Goal: Task Accomplishment & Management: Manage account settings

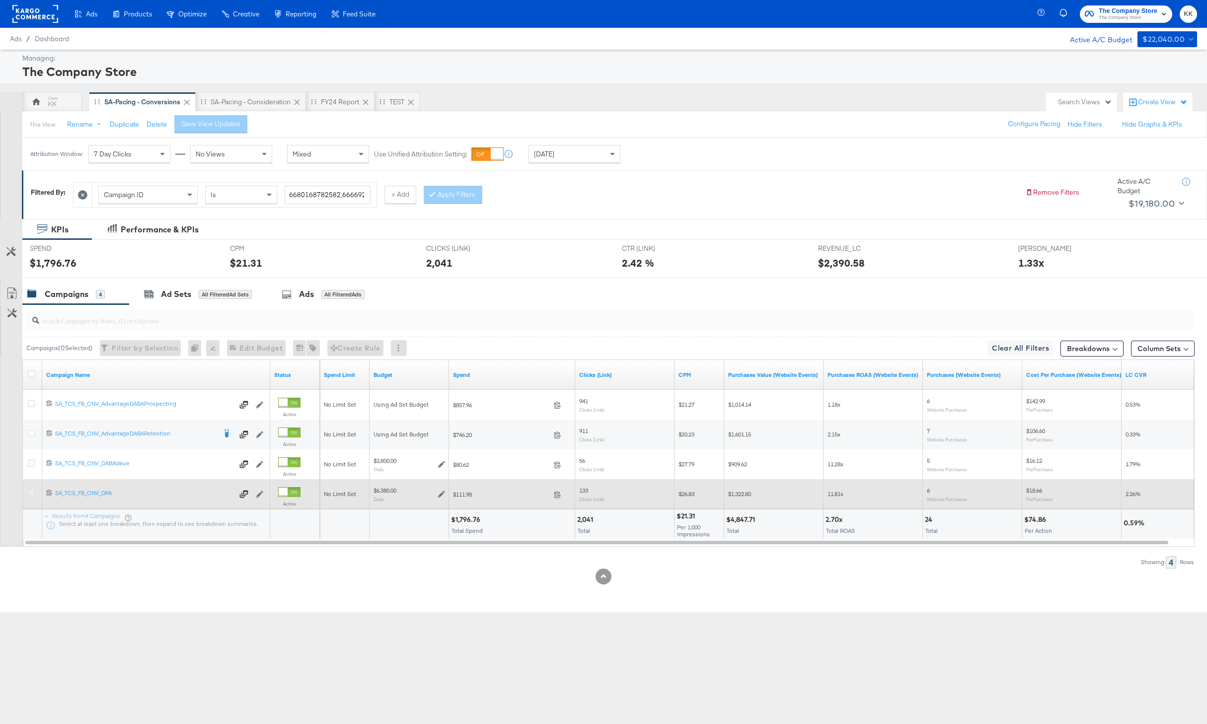
click at [32, 494] on icon at bounding box center [31, 492] width 7 height 7
click at [0, 0] on input "checkbox" at bounding box center [0, 0] width 0 height 0
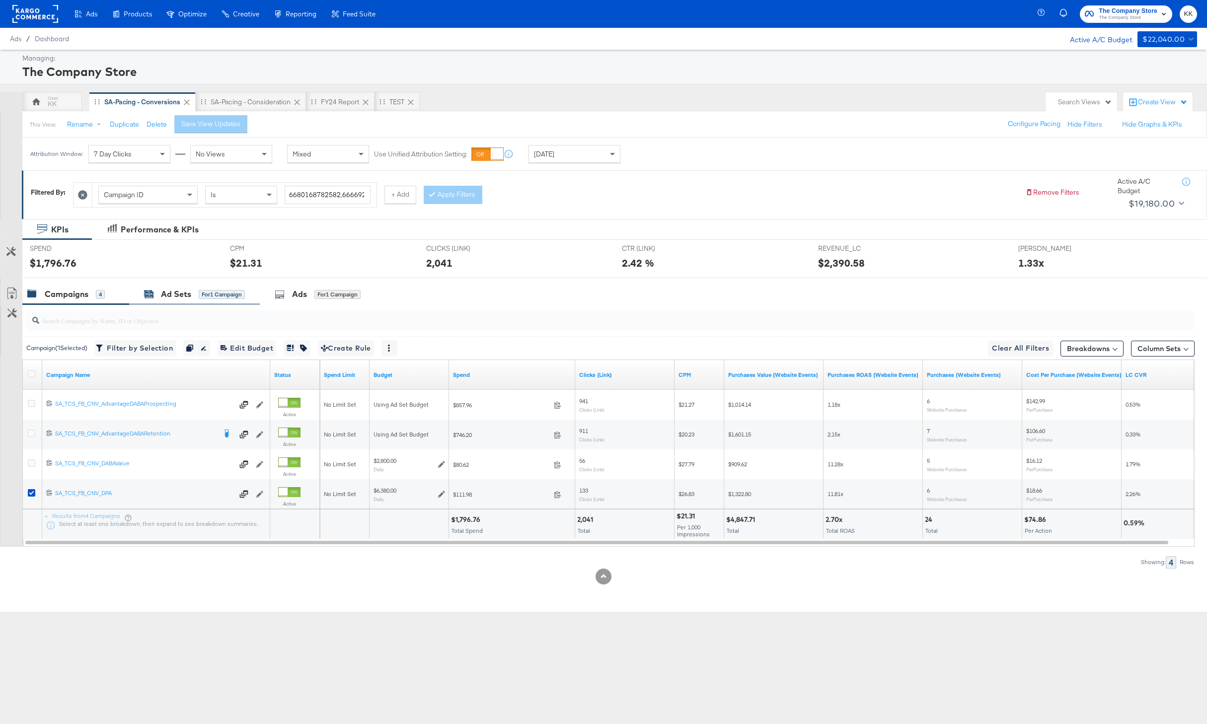
click at [200, 296] on div "for 1 Campaign" at bounding box center [222, 294] width 46 height 9
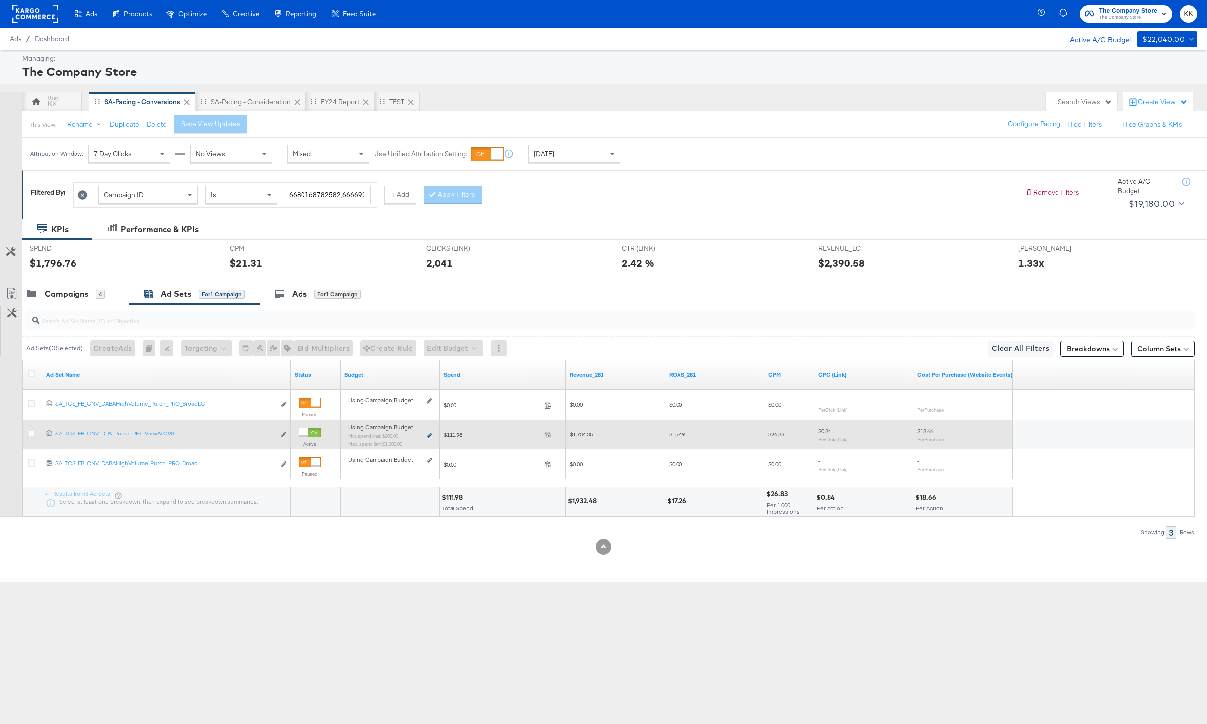
click at [430, 434] on icon at bounding box center [429, 435] width 5 height 5
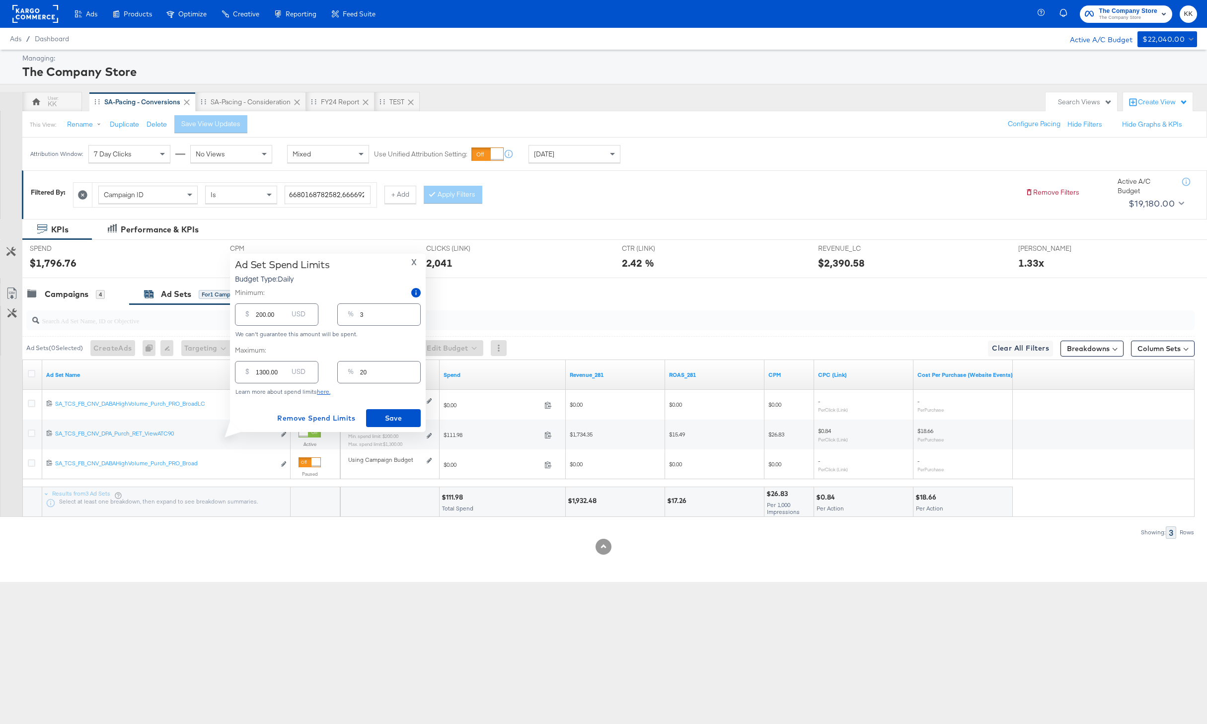
click at [261, 371] on input "1300.00" at bounding box center [272, 368] width 32 height 21
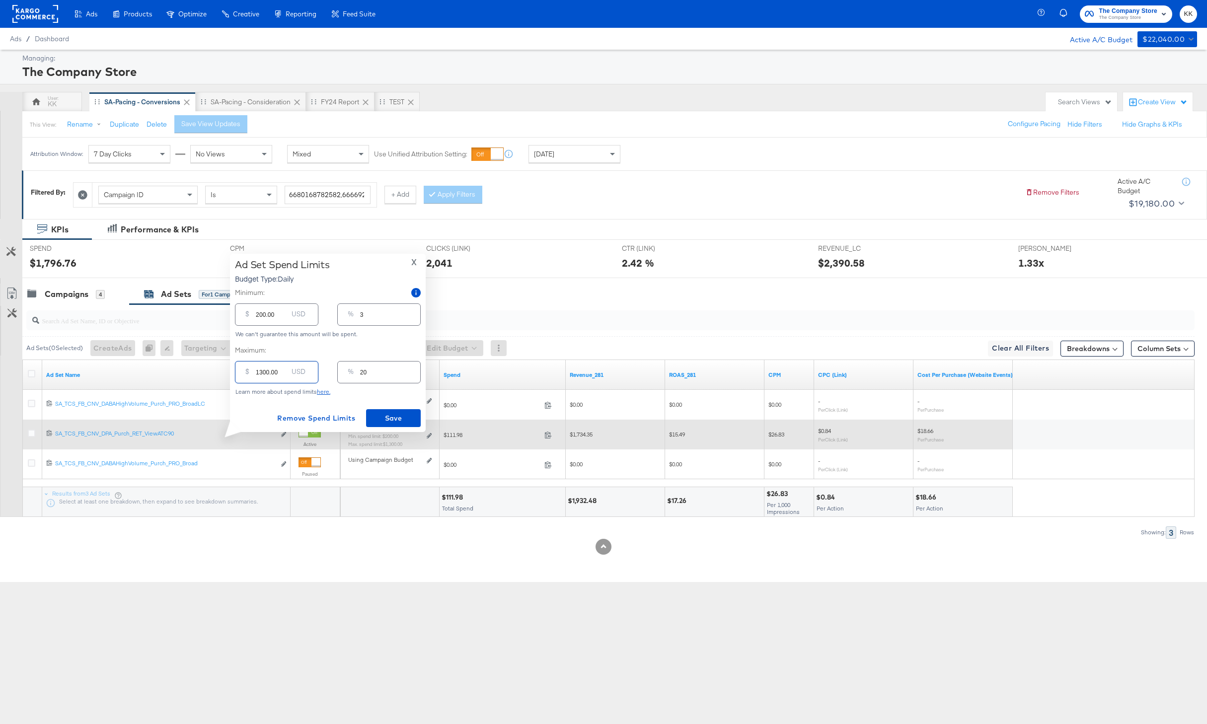
type input "100.00"
type input "2"
type input "00.00"
type input "0"
type input "100.00"
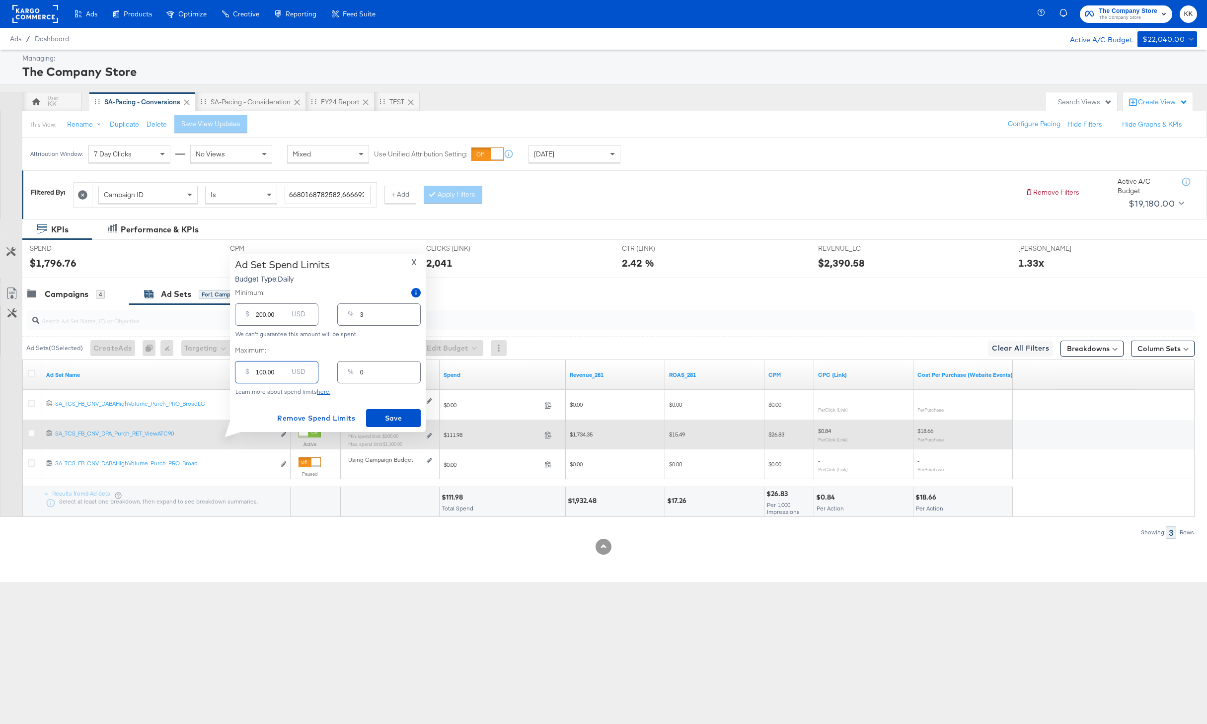
type input "2"
type input "00.00"
type input "0"
type input "2000.00"
type input "31"
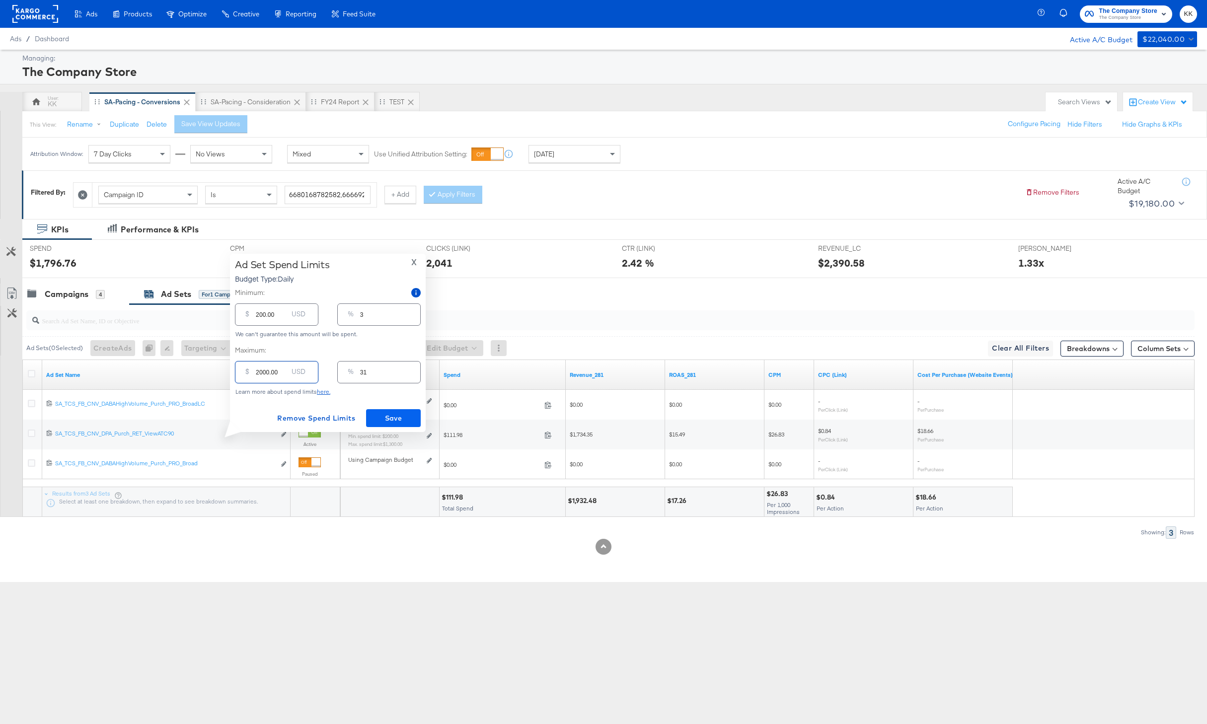
type input "2000.00"
click at [404, 421] on span "Save" at bounding box center [393, 418] width 47 height 12
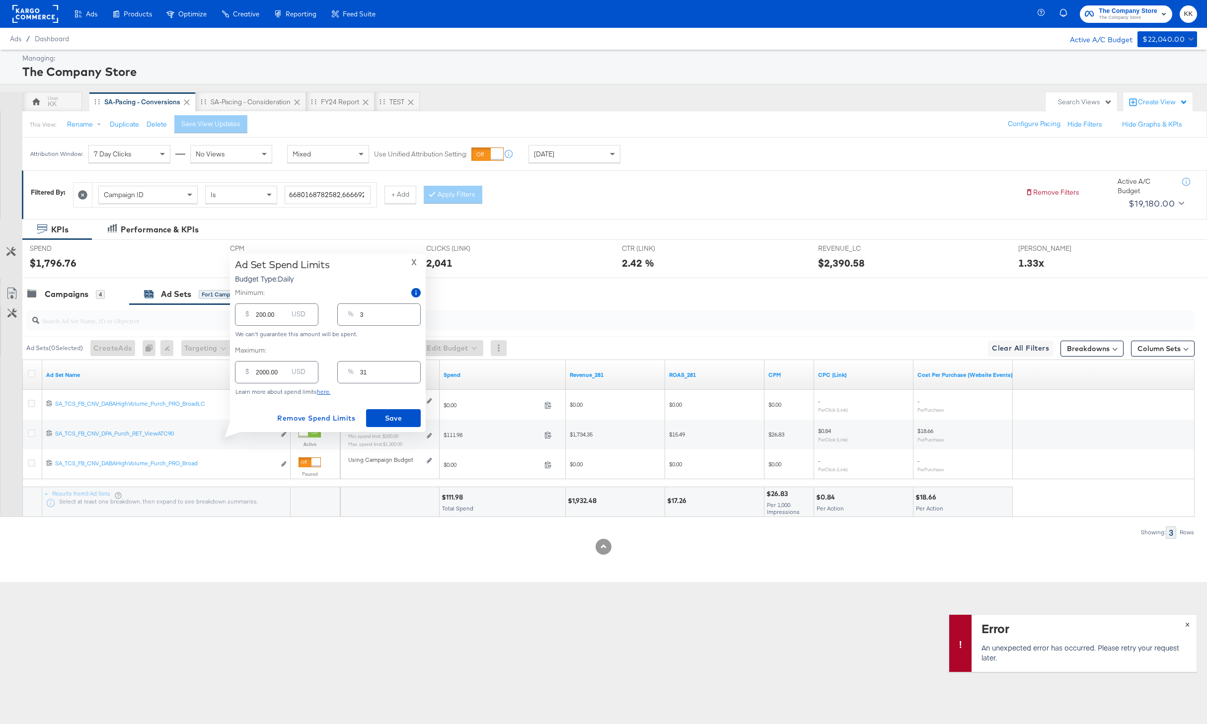
click at [1185, 619] on span "×" at bounding box center [1187, 623] width 4 height 11
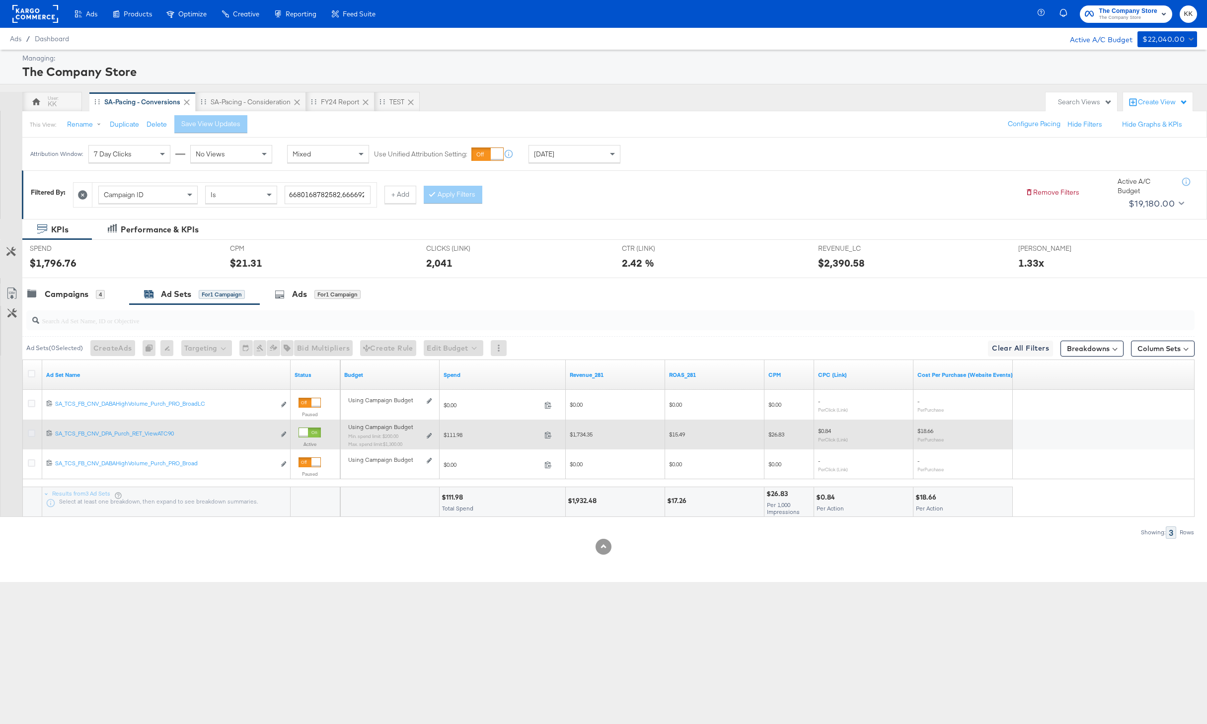
click at [33, 434] on icon at bounding box center [31, 433] width 7 height 7
click at [0, 0] on input "checkbox" at bounding box center [0, 0] width 0 height 0
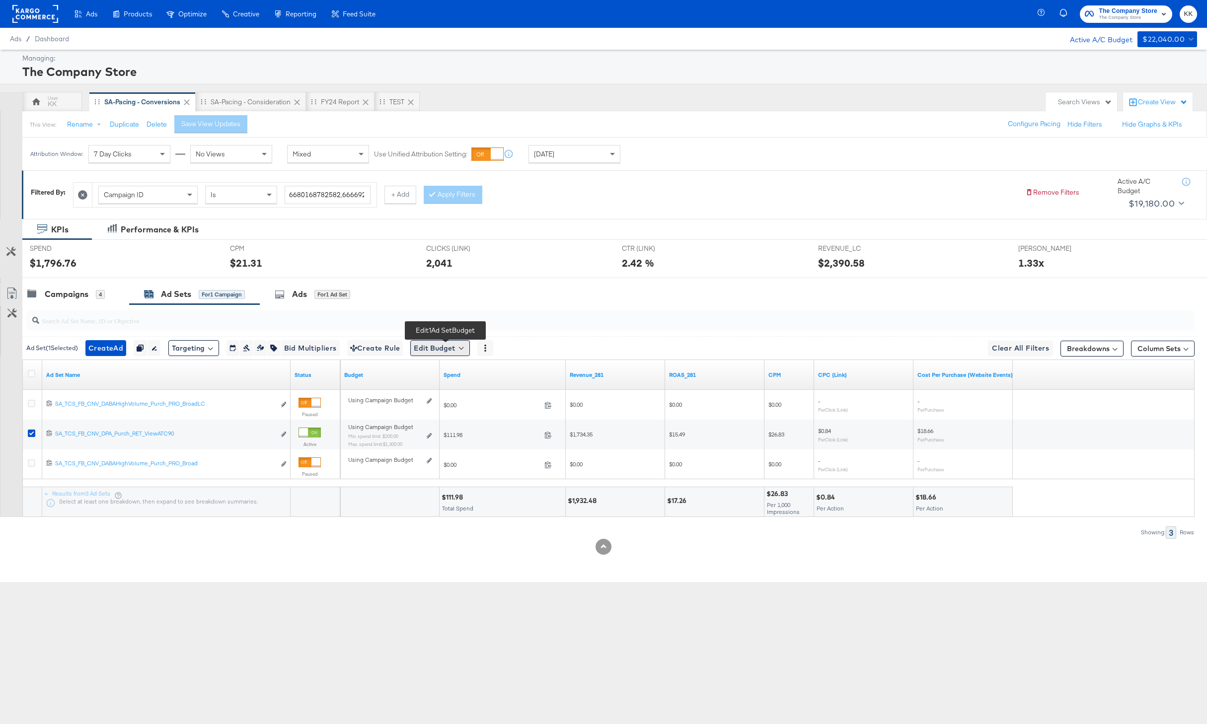
click at [449, 350] on button "Edit Budget" at bounding box center [440, 348] width 60 height 16
click at [460, 395] on span "Edit Ad Set Spend Limits" at bounding box center [451, 393] width 73 height 13
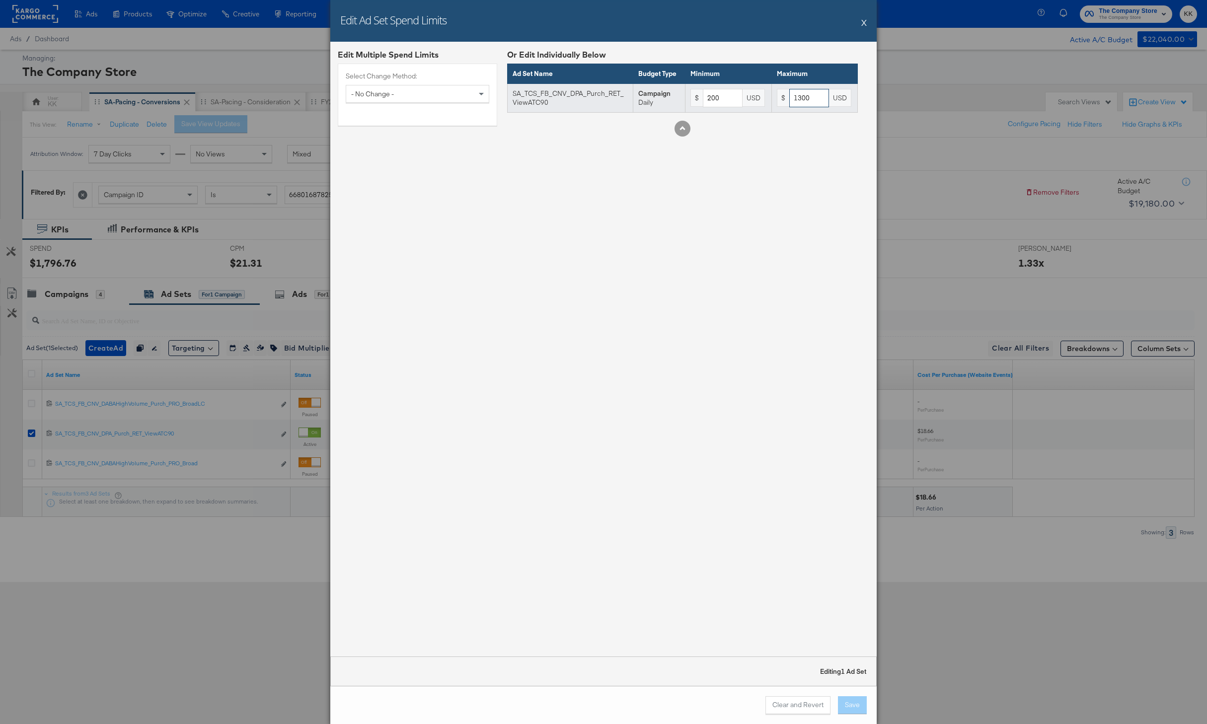
drag, startPoint x: 810, startPoint y: 101, endPoint x: 758, endPoint y: 95, distance: 52.5
click at [758, 95] on tr "SA_TCS_FB_CNV_DPA_Purch_RET_ViewATC90 Campaign Daily $ 200 USD $ 1300 USD" at bounding box center [683, 97] width 350 height 29
type input "2000"
click at [743, 144] on div "Or Edit Individually Below Ad Set Name Budget Type Minimum Maximum SA_TCS_FB_CN…" at bounding box center [682, 96] width 351 height 95
click at [858, 698] on button "Save" at bounding box center [852, 705] width 29 height 18
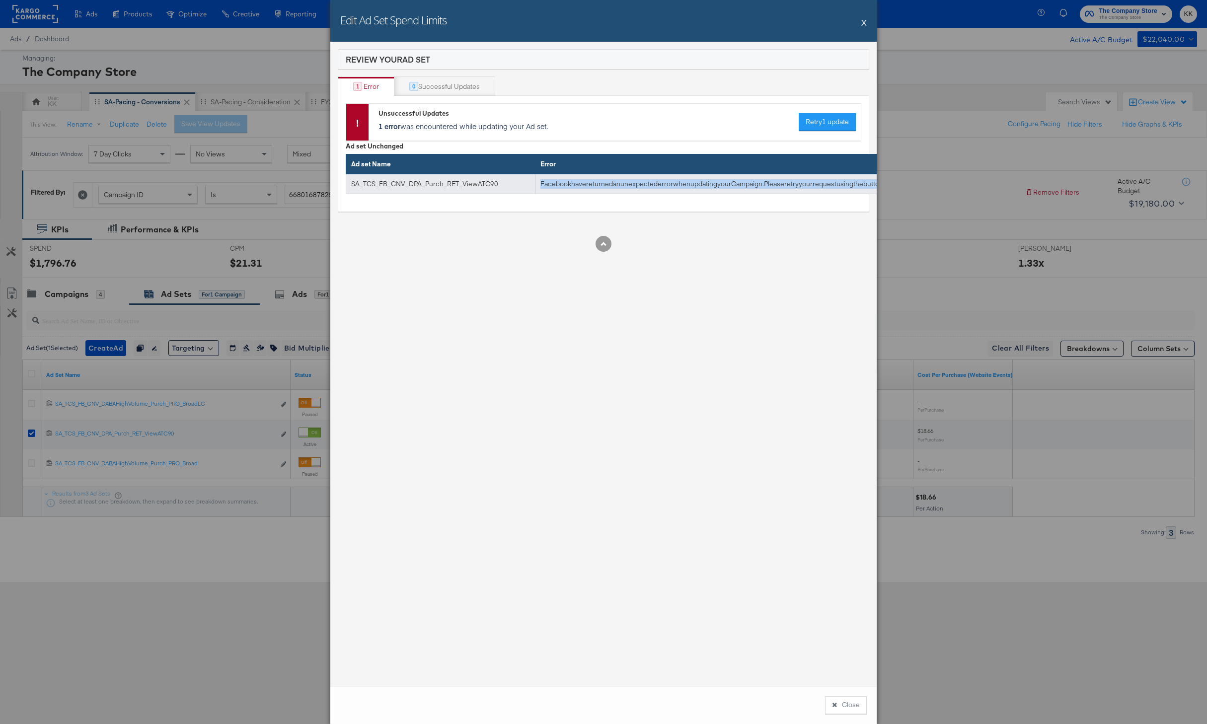
drag, startPoint x: 617, startPoint y: 193, endPoint x: 517, endPoint y: 180, distance: 100.2
click at [517, 180] on tr "SA_TCS_FB_CNV_DPA_Purch_RET_ViewATC90 Facebook have returned an unexpected erro…" at bounding box center [627, 184] width 563 height 20
click at [864, 24] on button "X" at bounding box center [863, 22] width 5 height 20
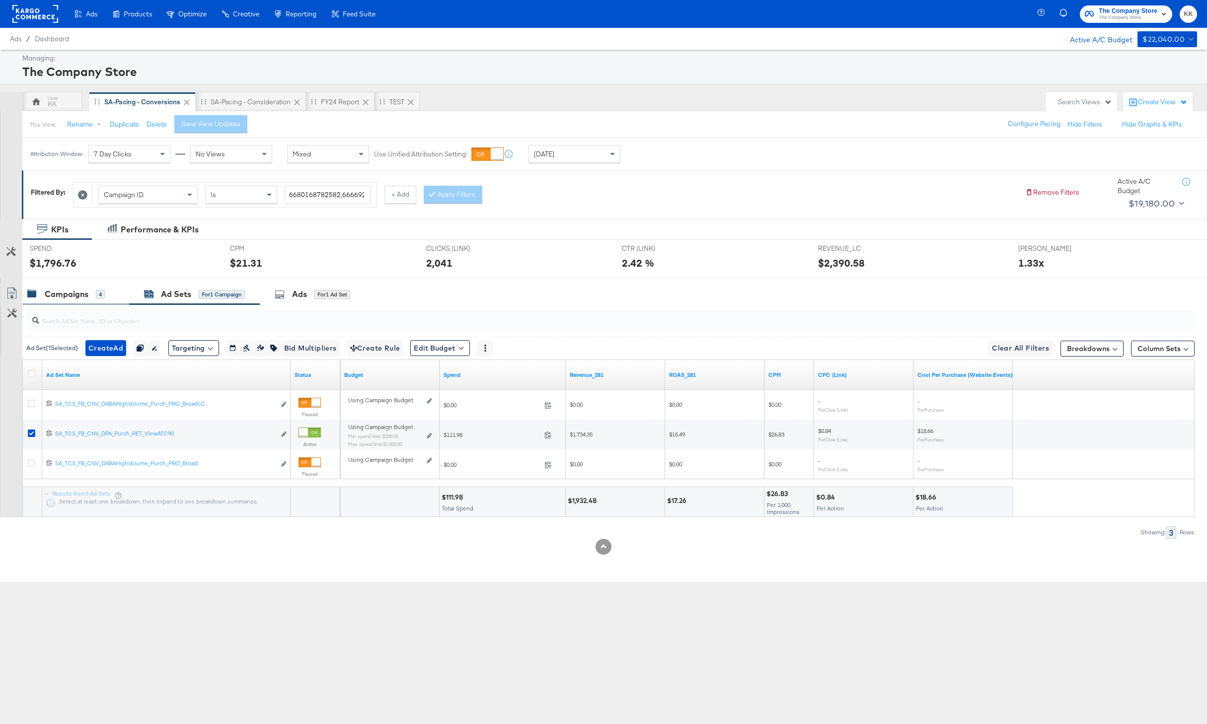
click at [81, 296] on div "Campaigns" at bounding box center [67, 294] width 44 height 11
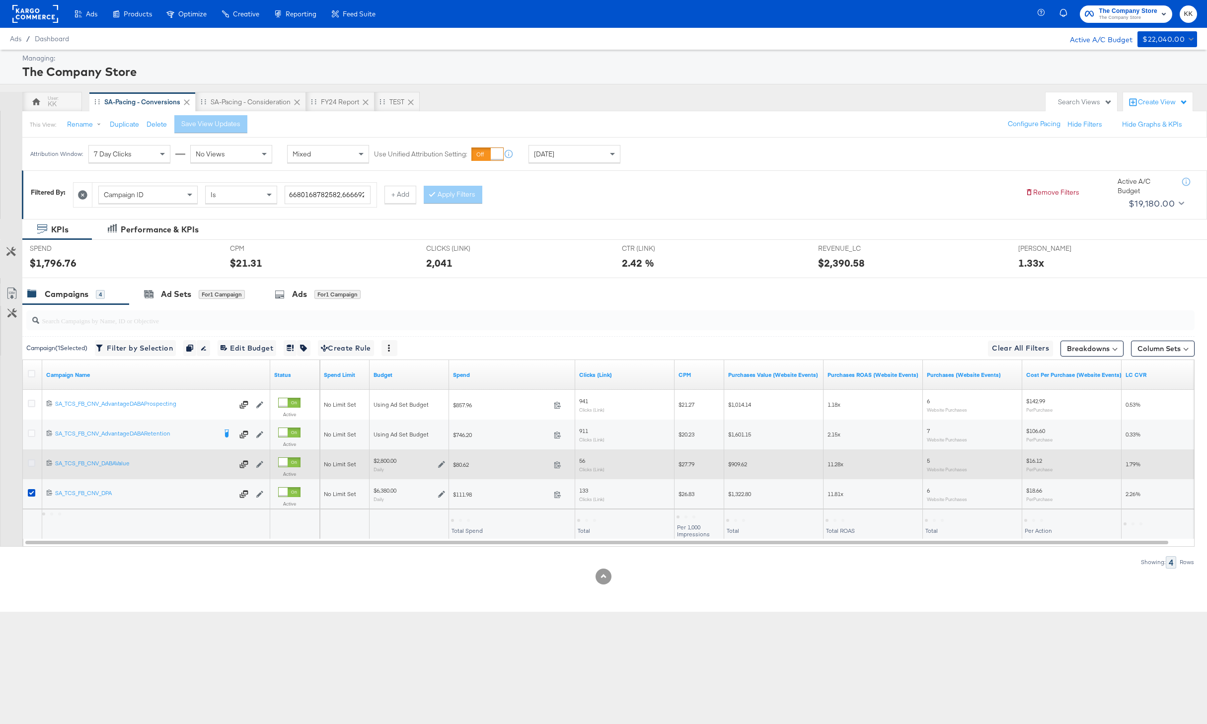
click at [30, 463] on icon at bounding box center [31, 462] width 7 height 7
click at [0, 0] on input "checkbox" at bounding box center [0, 0] width 0 height 0
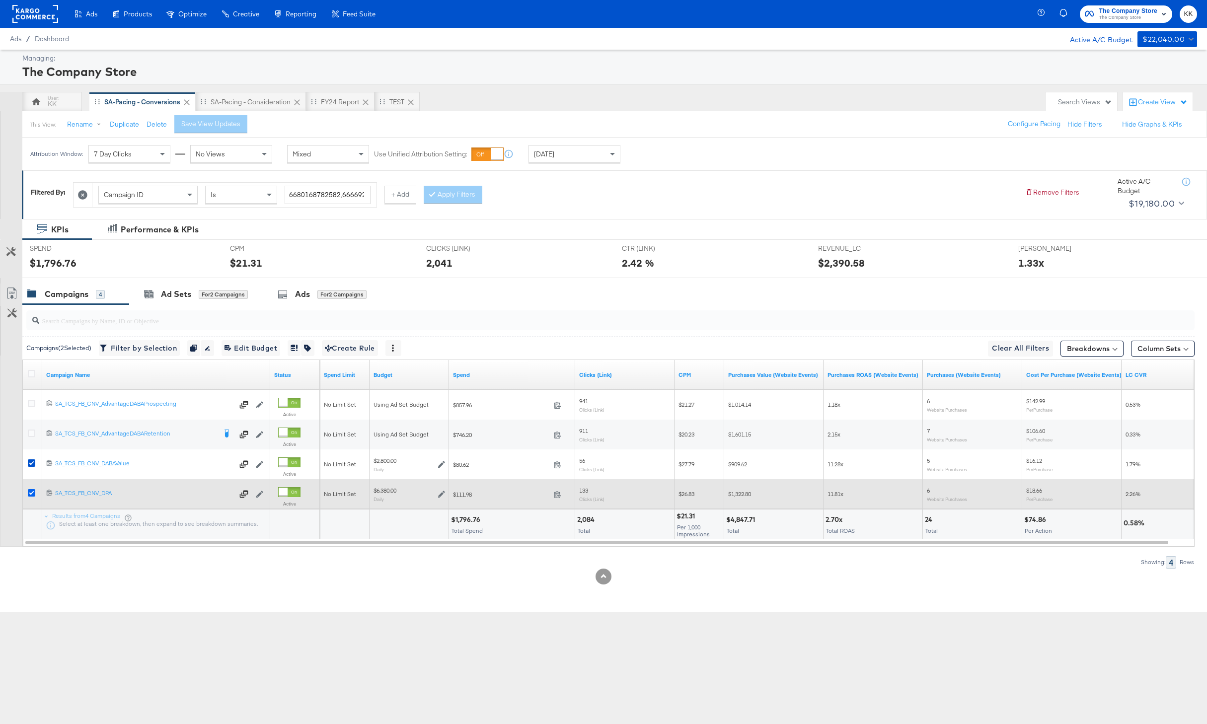
click at [30, 492] on icon at bounding box center [31, 492] width 7 height 7
click at [0, 0] on input "checkbox" at bounding box center [0, 0] width 0 height 0
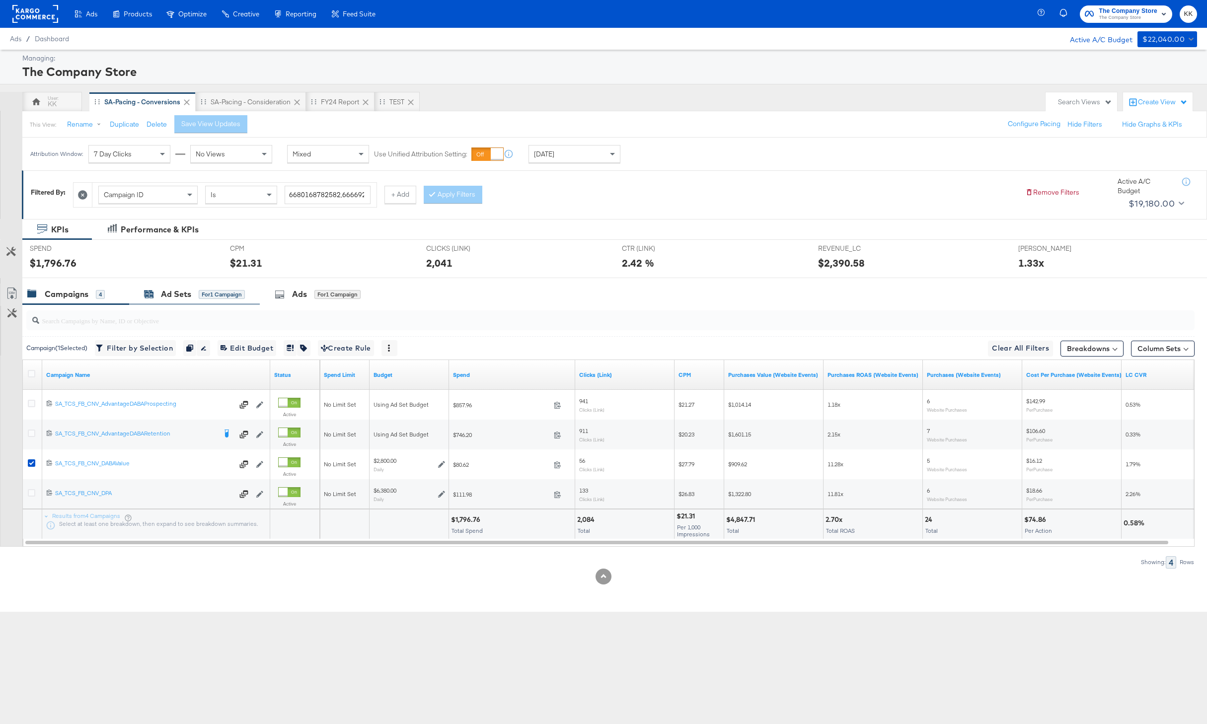
click at [178, 298] on div "Ad Sets" at bounding box center [176, 294] width 30 height 11
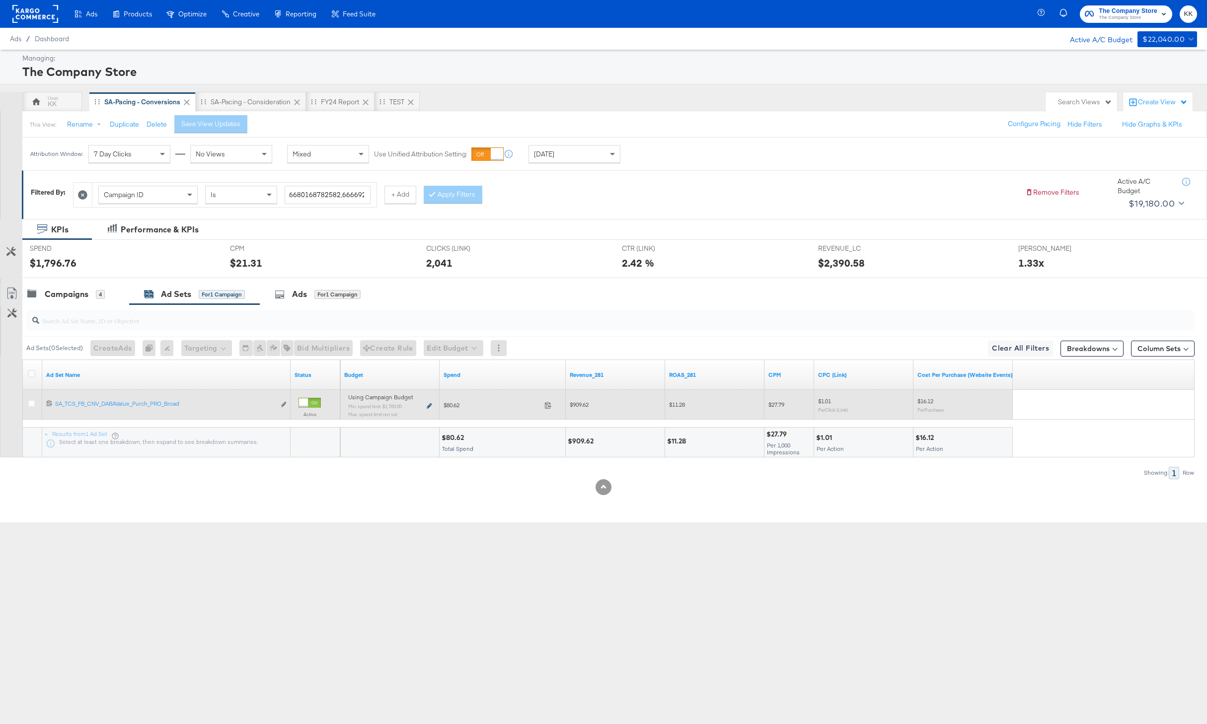
click at [428, 405] on icon at bounding box center [429, 405] width 5 height 5
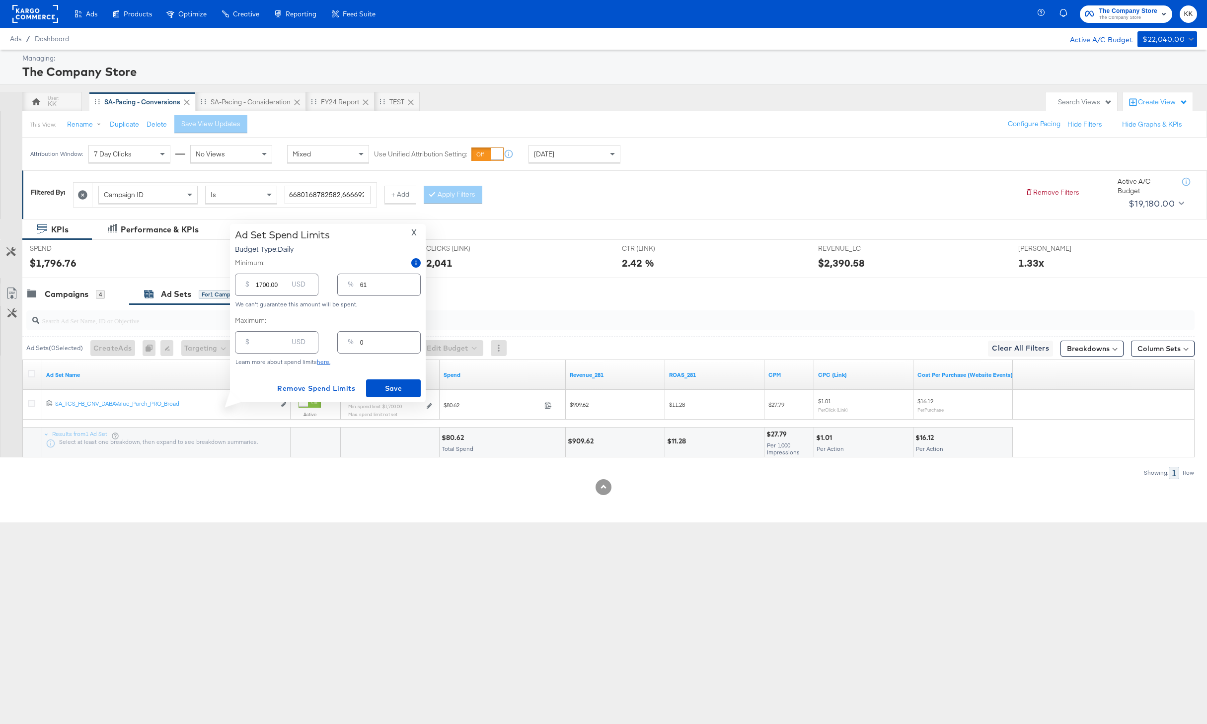
click at [261, 346] on input "number" at bounding box center [272, 338] width 32 height 21
type input "40"
type input "1"
type input "400"
type input "14"
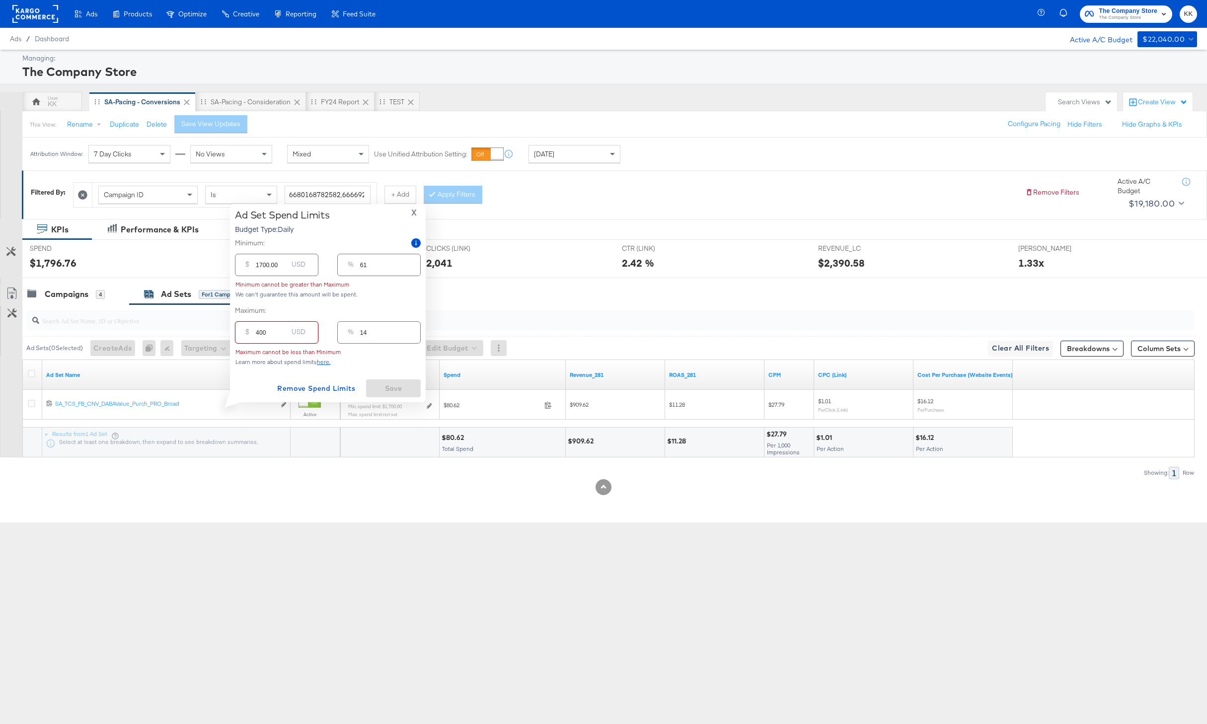
type input "4000"
type input "143"
type input "4000.00"
click at [380, 379] on button "Save" at bounding box center [393, 388] width 55 height 18
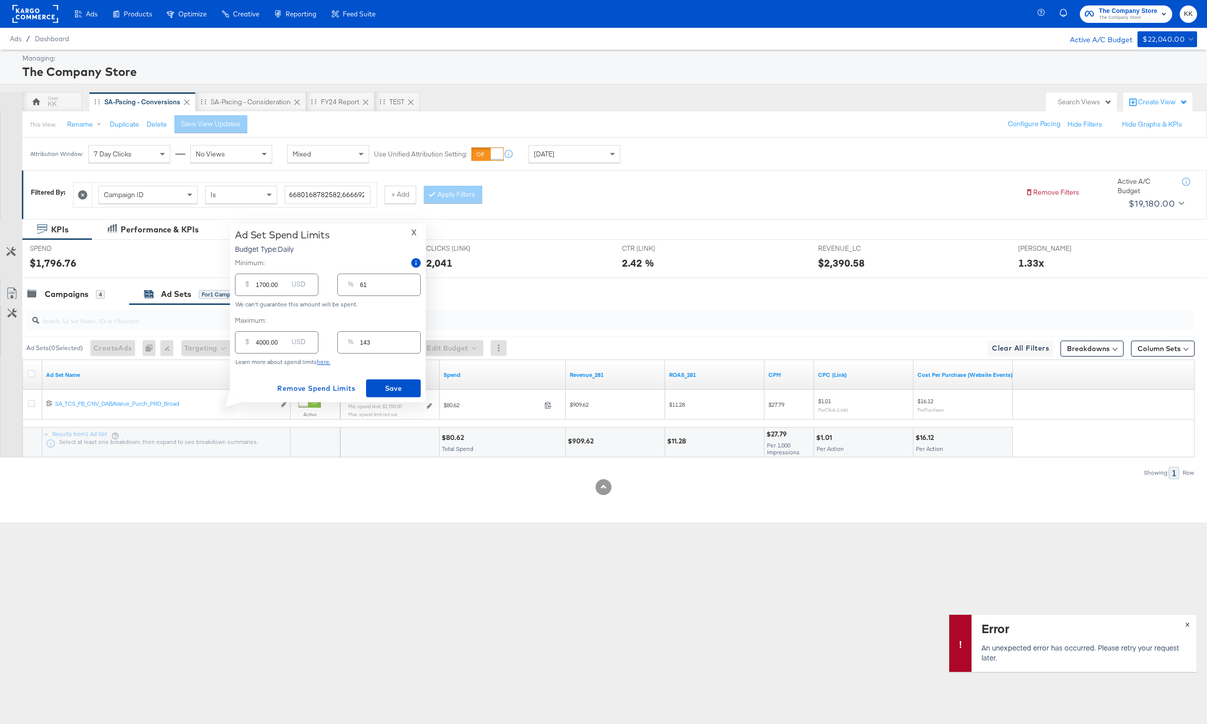
click at [1186, 625] on span "×" at bounding box center [1187, 623] width 4 height 11
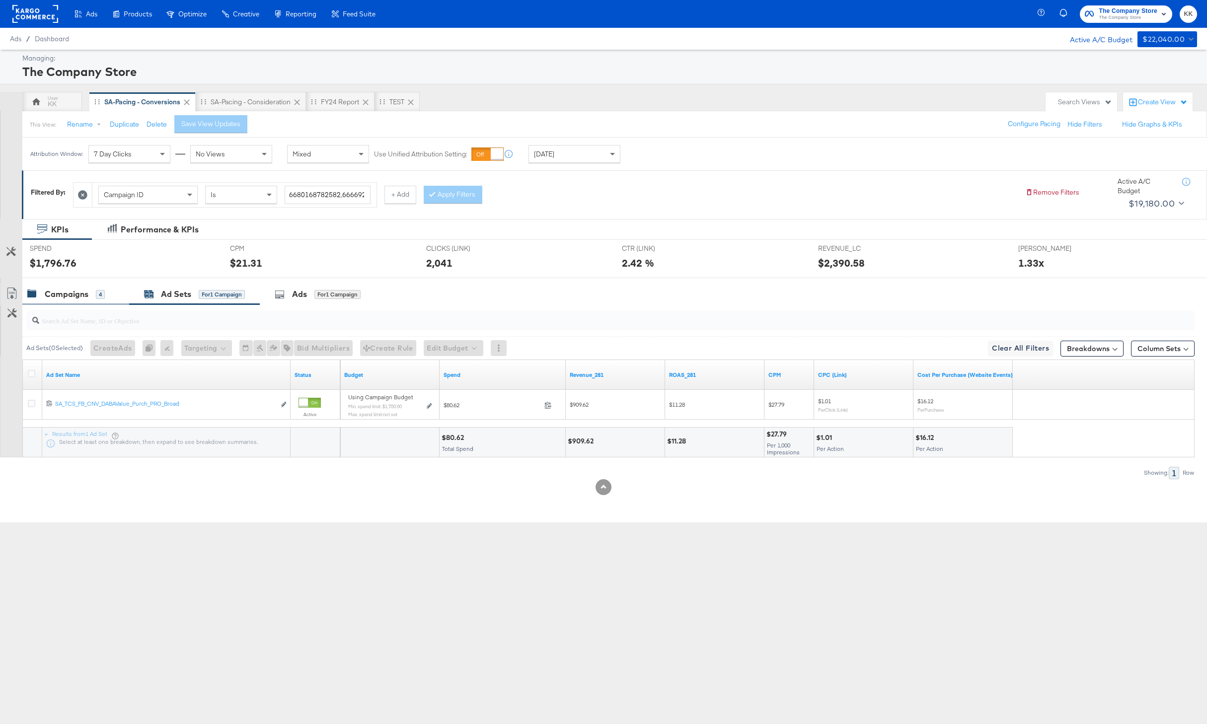
click at [70, 292] on div "Campaigns" at bounding box center [67, 294] width 44 height 11
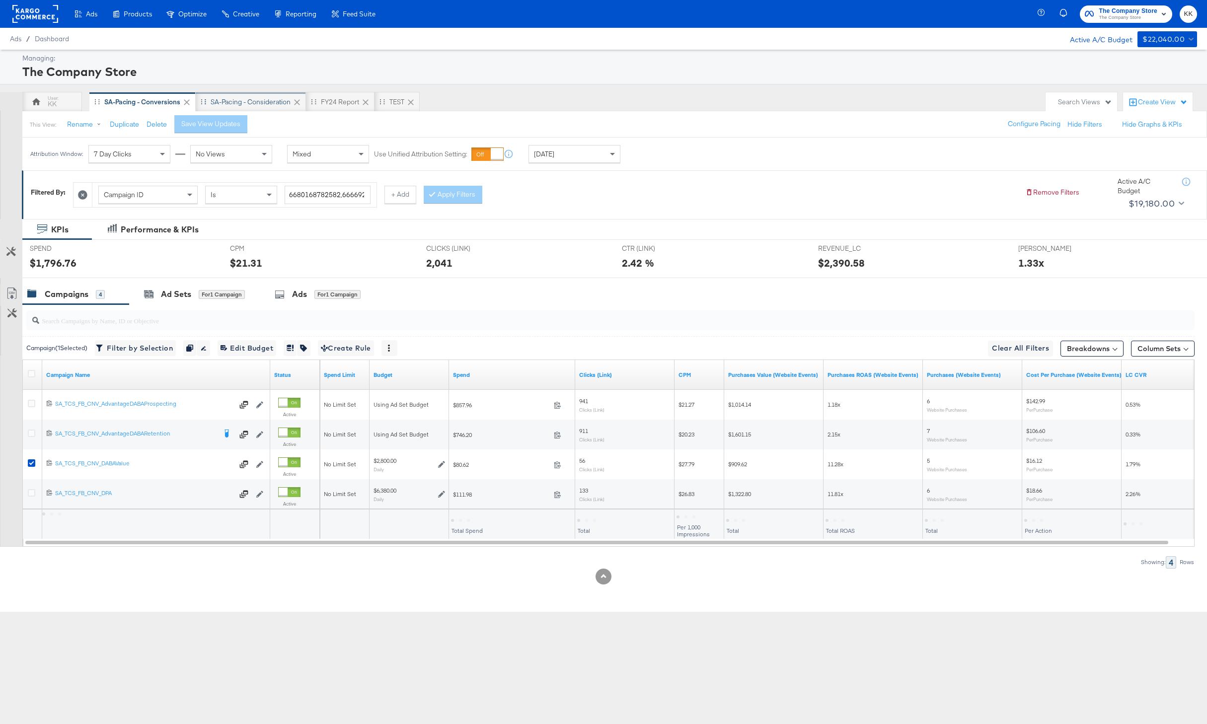
click at [245, 94] on div "SA-Pacing - Consideration" at bounding box center [251, 102] width 110 height 20
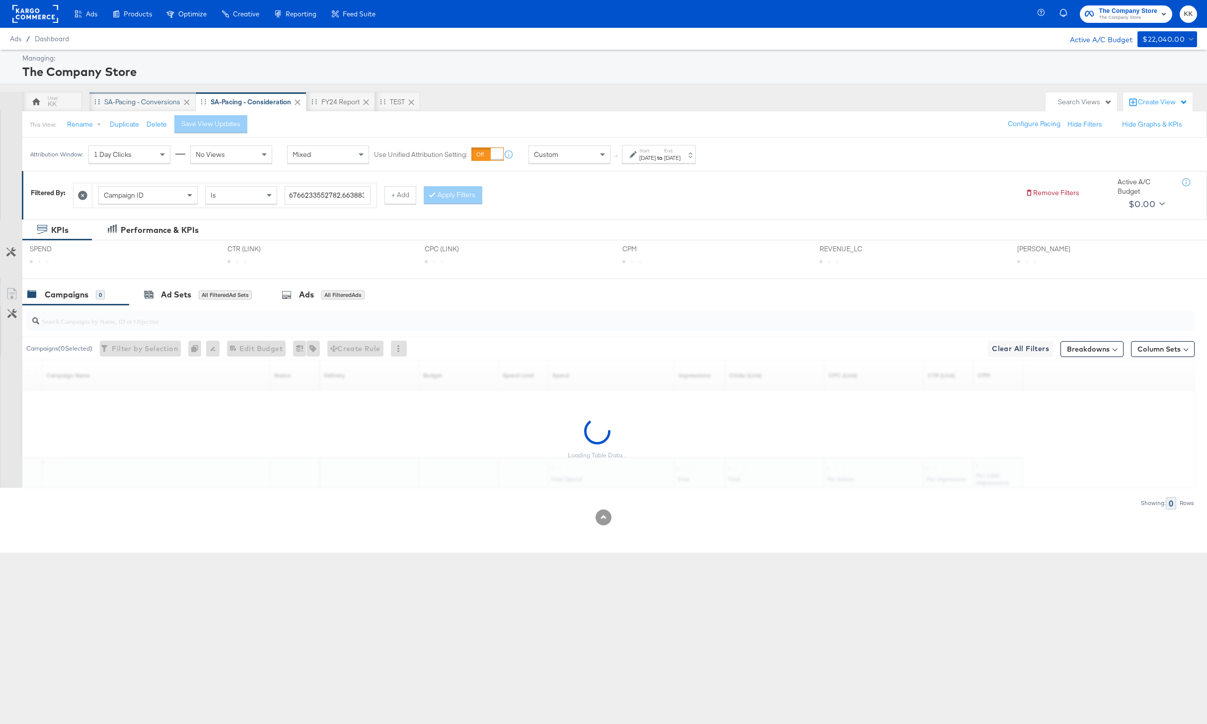
click at [146, 102] on div "SA-Pacing - Conversions" at bounding box center [142, 101] width 76 height 9
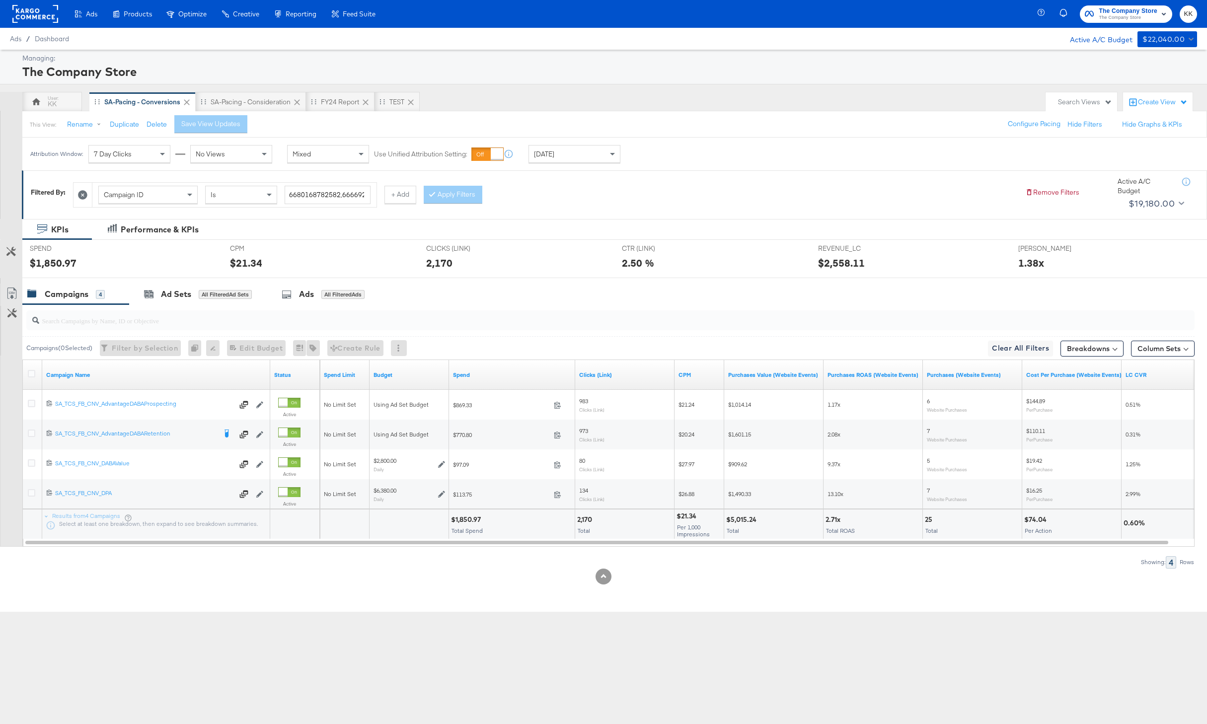
click at [32, 7] on rect at bounding box center [35, 14] width 46 height 18
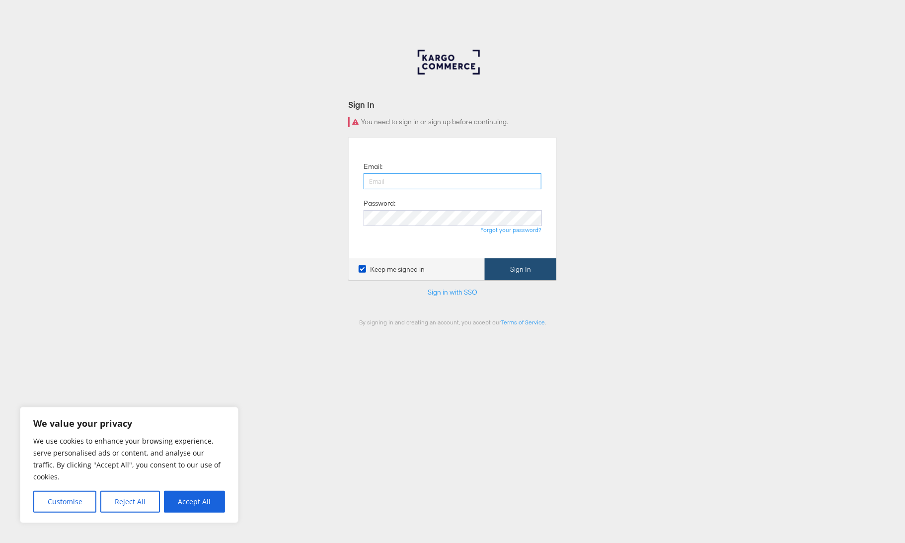
type input "[EMAIL_ADDRESS][DOMAIN_NAME]"
click at [525, 265] on button "Sign In" at bounding box center [521, 269] width 72 height 22
